Goal: Navigation & Orientation: Find specific page/section

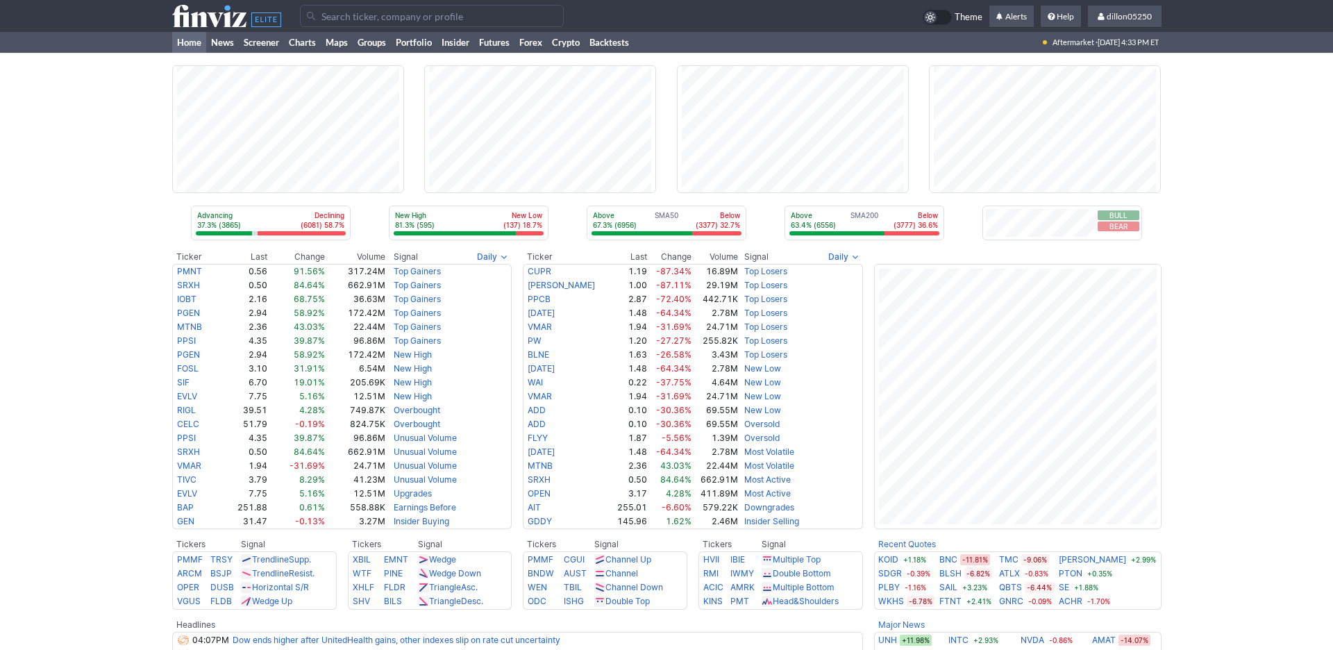
scroll to position [77, 0]
click at [585, 53] on link "Crypto" at bounding box center [565, 42] width 37 height 21
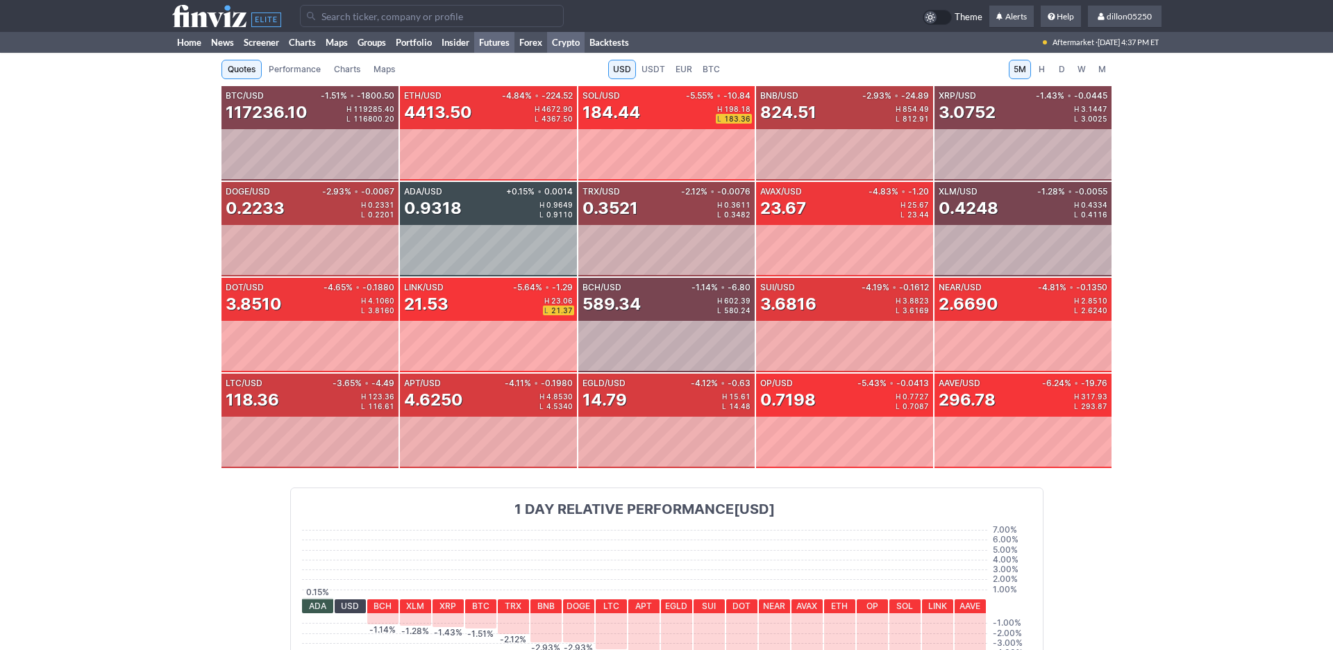
click at [515, 53] on link "Futures" at bounding box center [494, 42] width 40 height 21
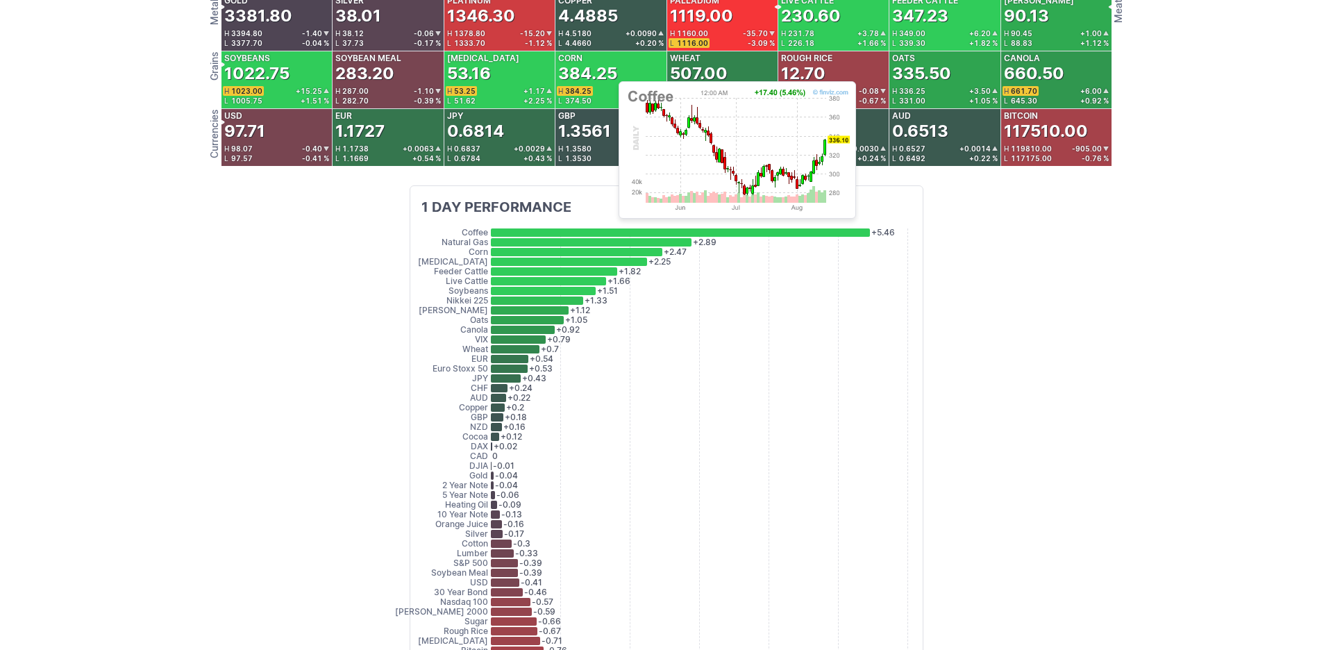
scroll to position [281, 0]
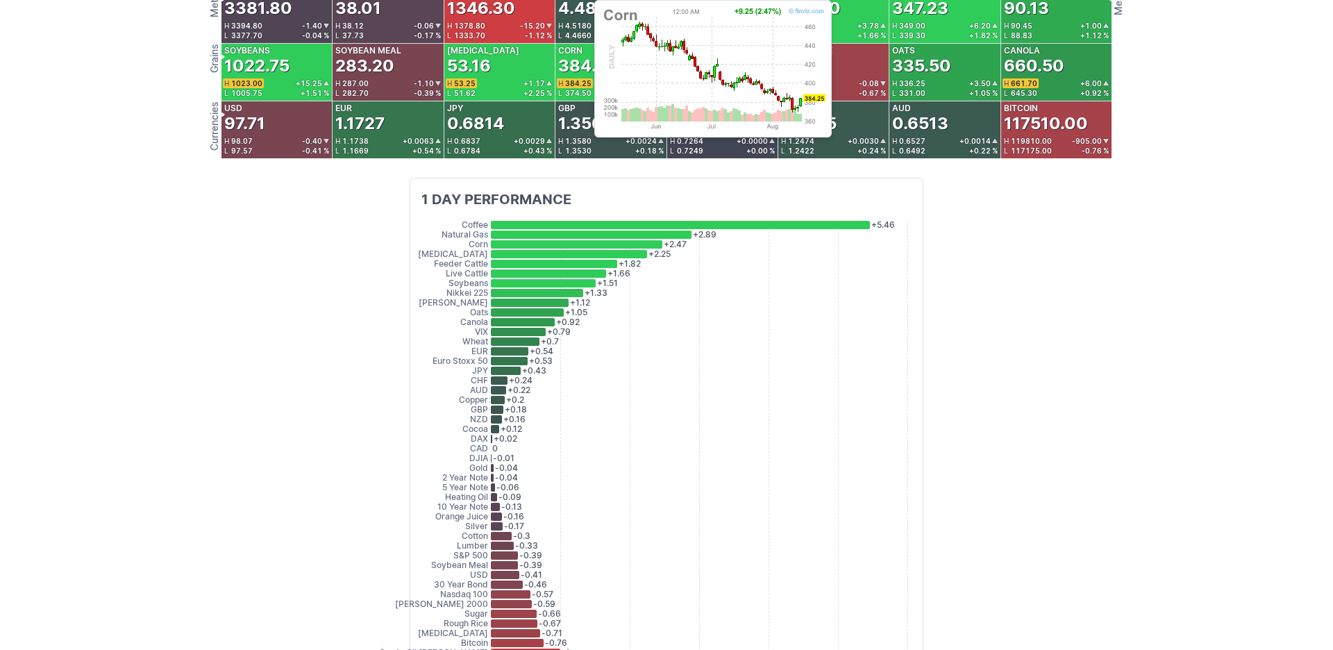
click at [587, 77] on div "384.25" at bounding box center [587, 66] width 59 height 22
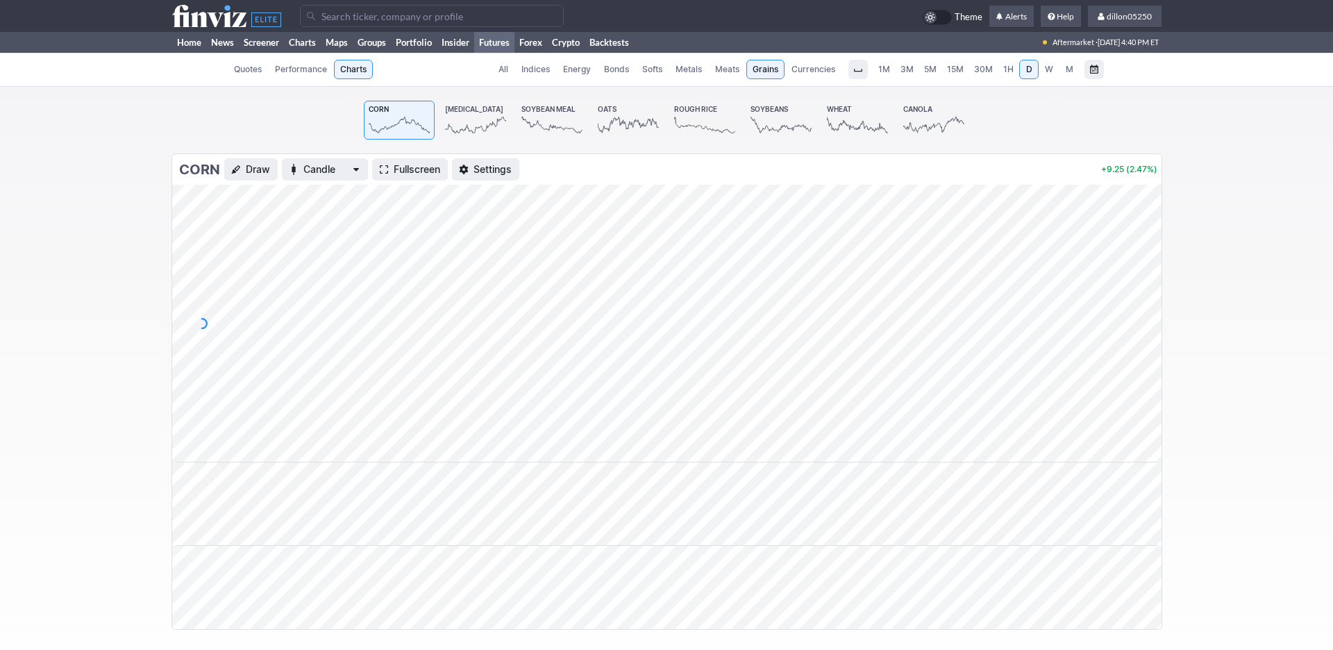
click at [740, 76] on span "Meats" at bounding box center [727, 69] width 24 height 14
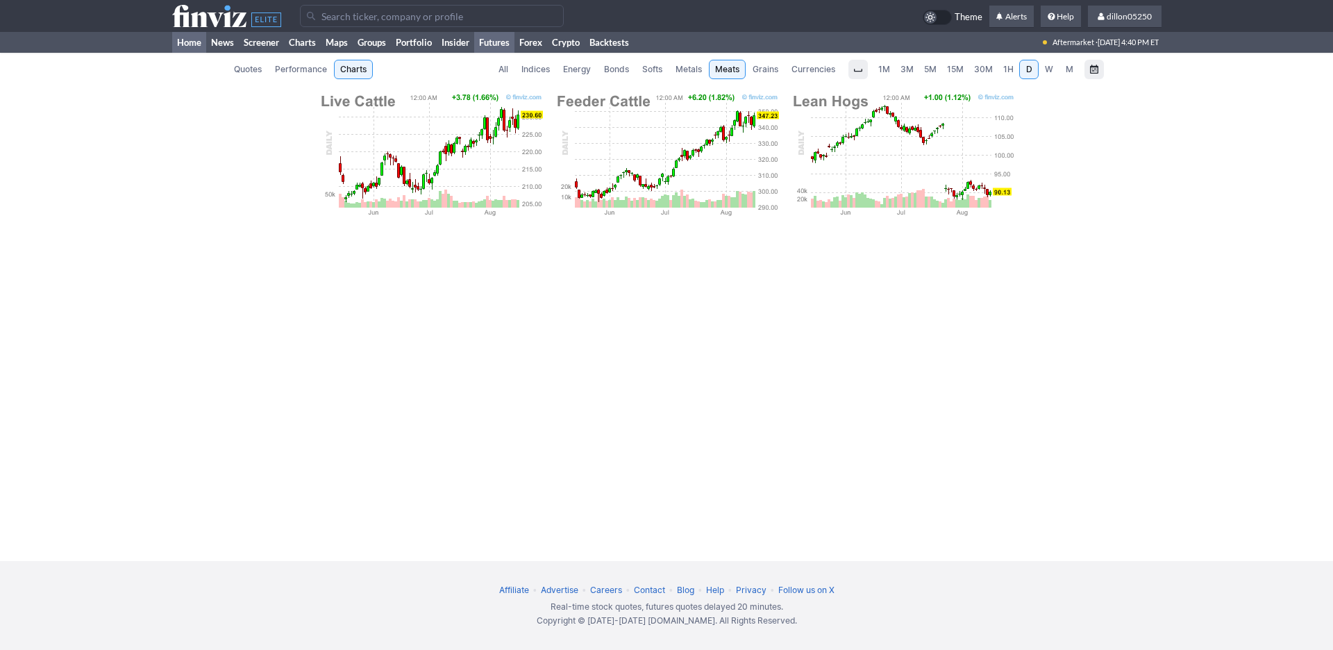
click at [189, 53] on link "Home" at bounding box center [189, 42] width 34 height 21
